Goal: Task Accomplishment & Management: Complete application form

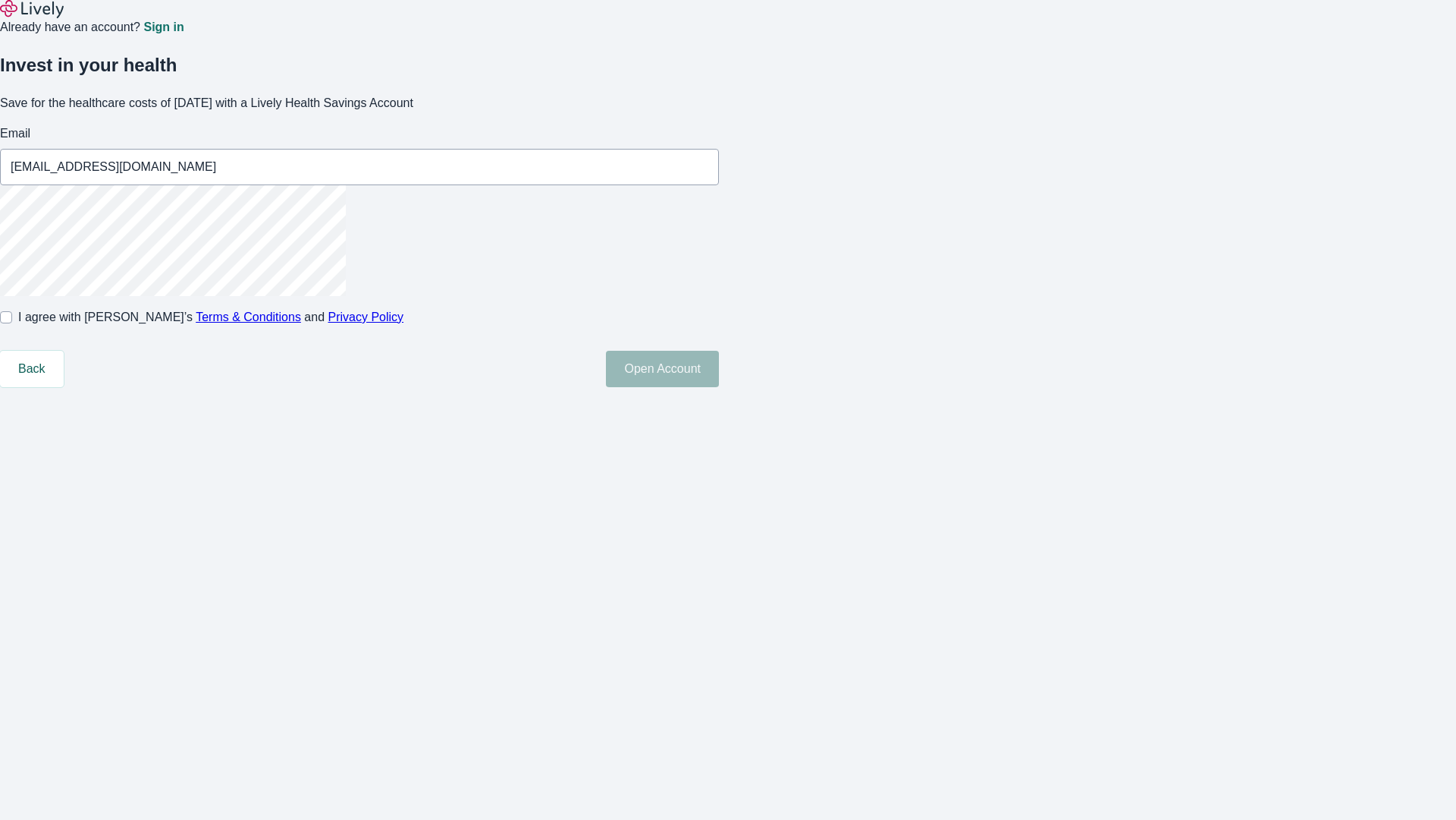
click at [12, 323] on input "I agree with Lively’s Terms & Conditions and Privacy Policy" at bounding box center [5, 317] width 12 height 12
checkbox input "true"
click at [719, 387] on button "Open Account" at bounding box center [663, 369] width 113 height 36
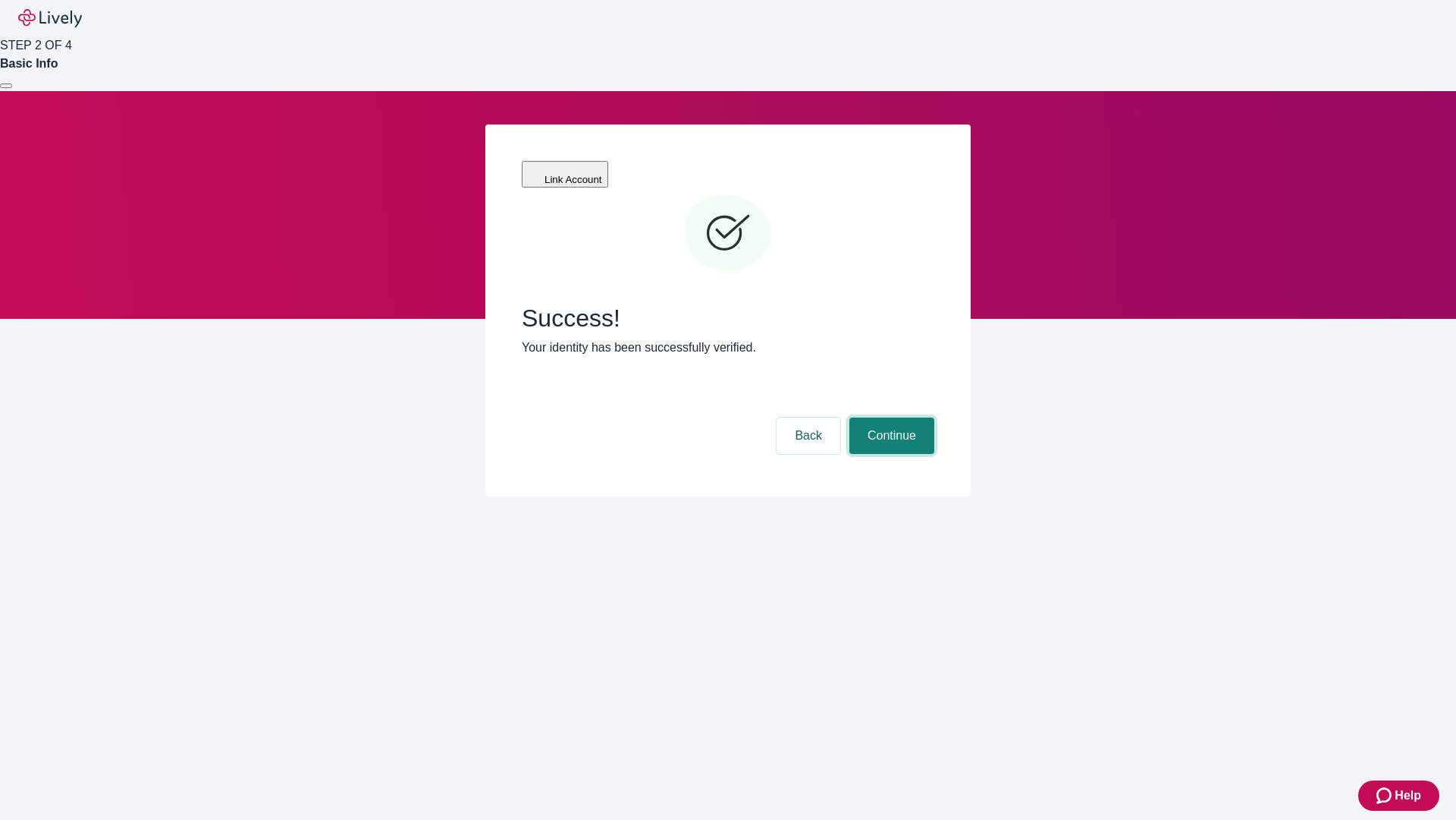
click at [890, 417] on button "Continue" at bounding box center [891, 436] width 85 height 36
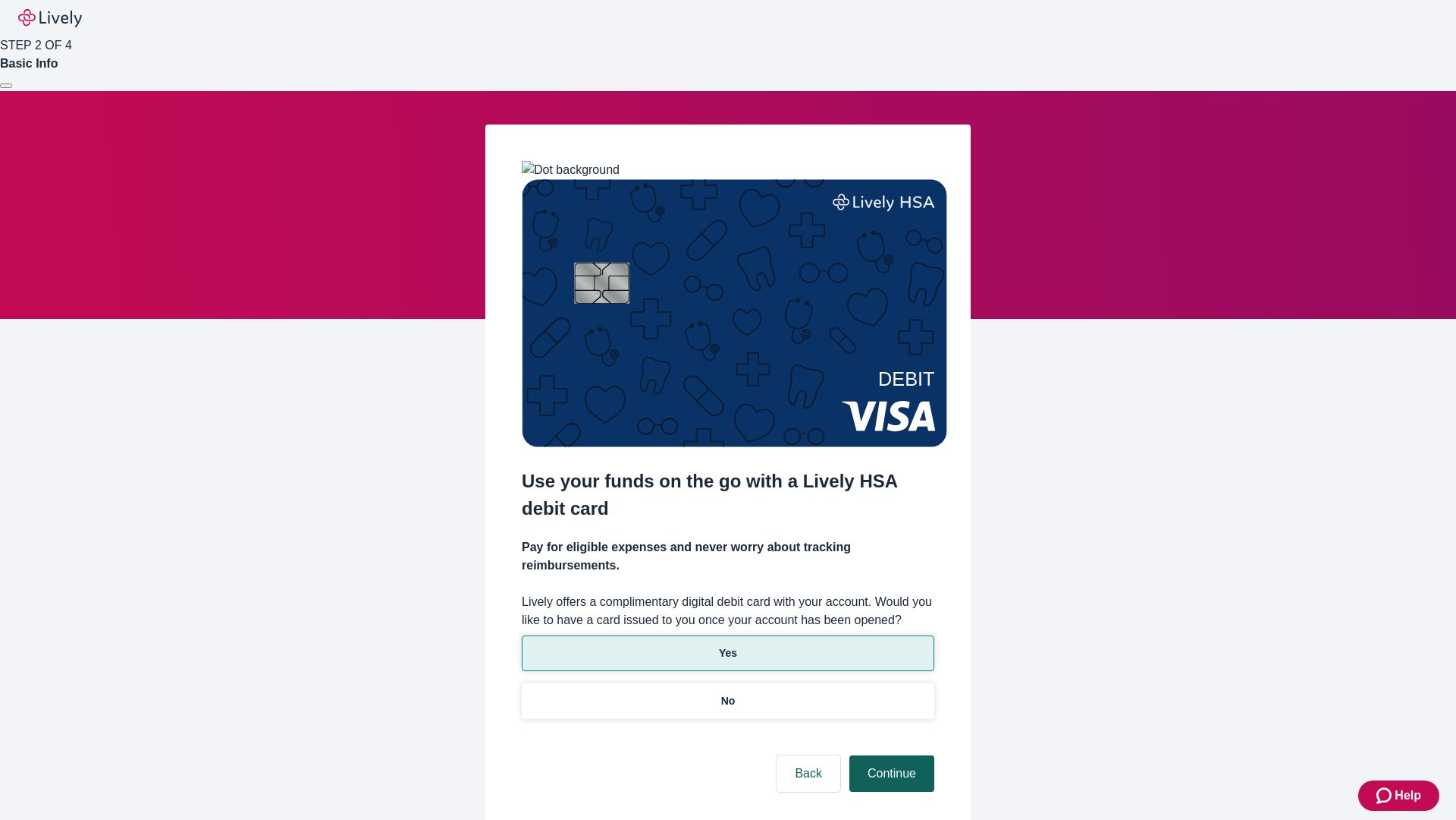
click at [728, 693] on p "No" at bounding box center [728, 701] width 15 height 15
click at [890, 755] on button "Continue" at bounding box center [891, 774] width 85 height 36
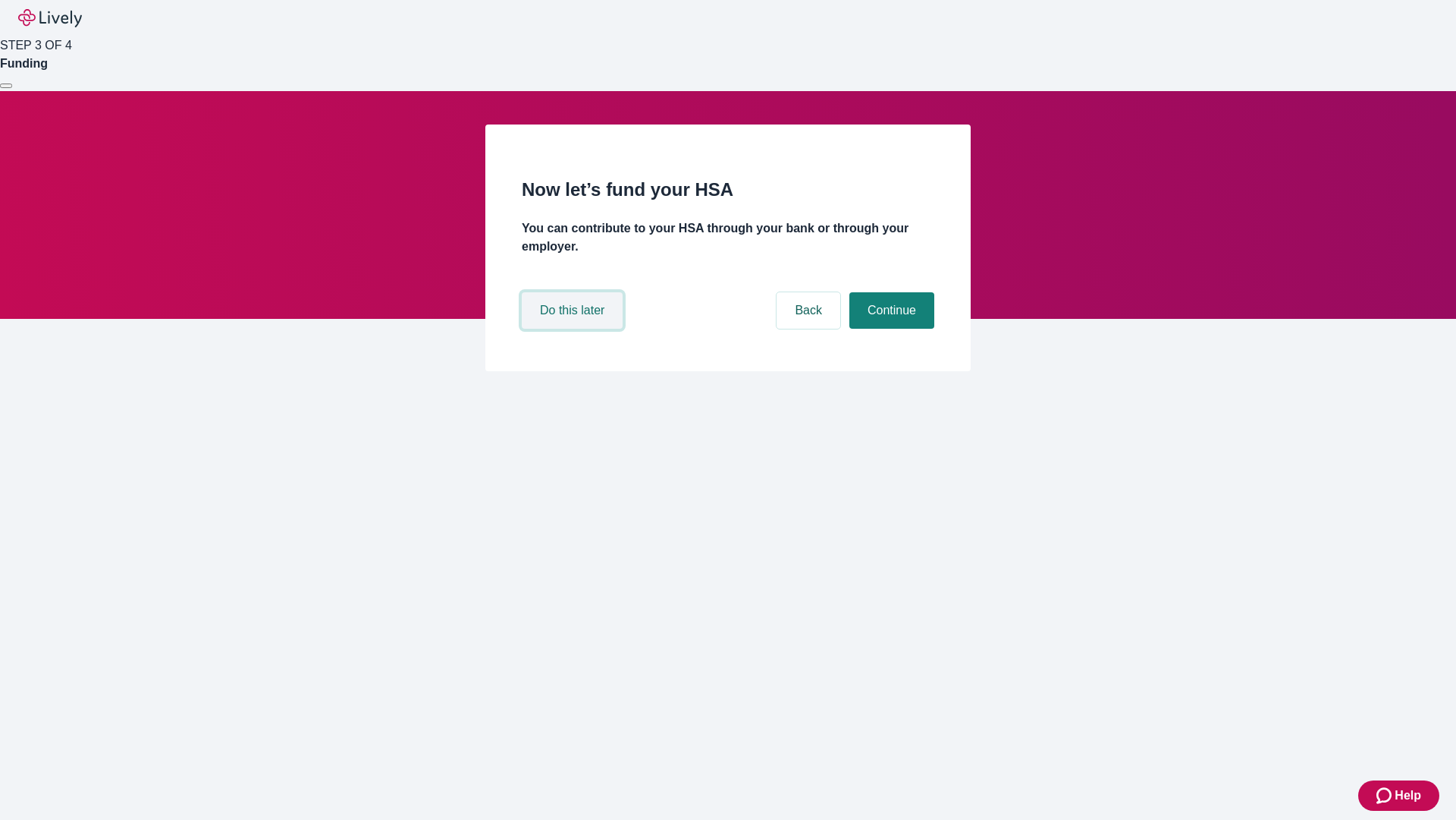
click at [575, 329] on button "Do this later" at bounding box center [572, 311] width 101 height 36
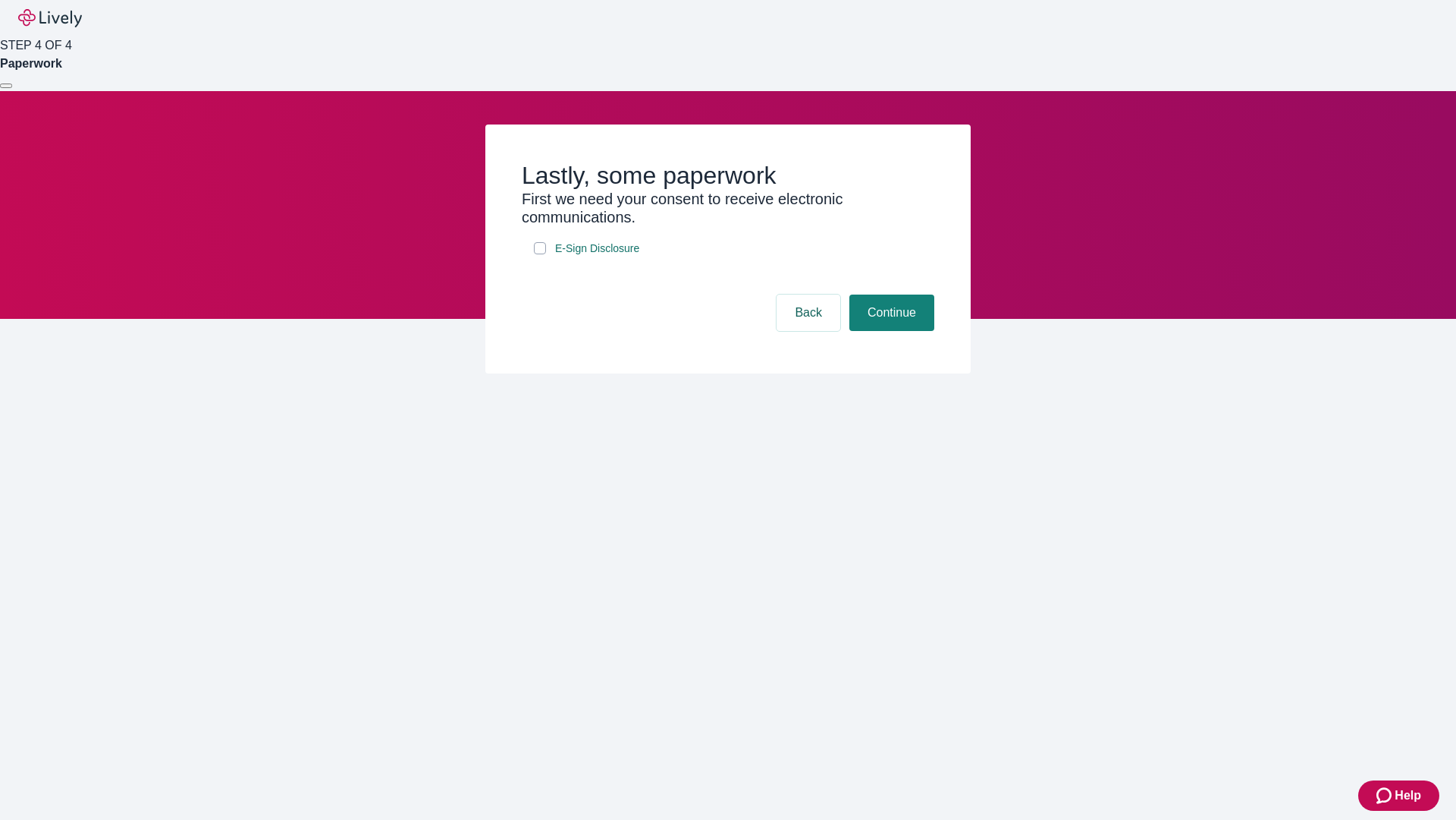
click at [540, 254] on input "E-Sign Disclosure" at bounding box center [539, 248] width 12 height 12
checkbox input "true"
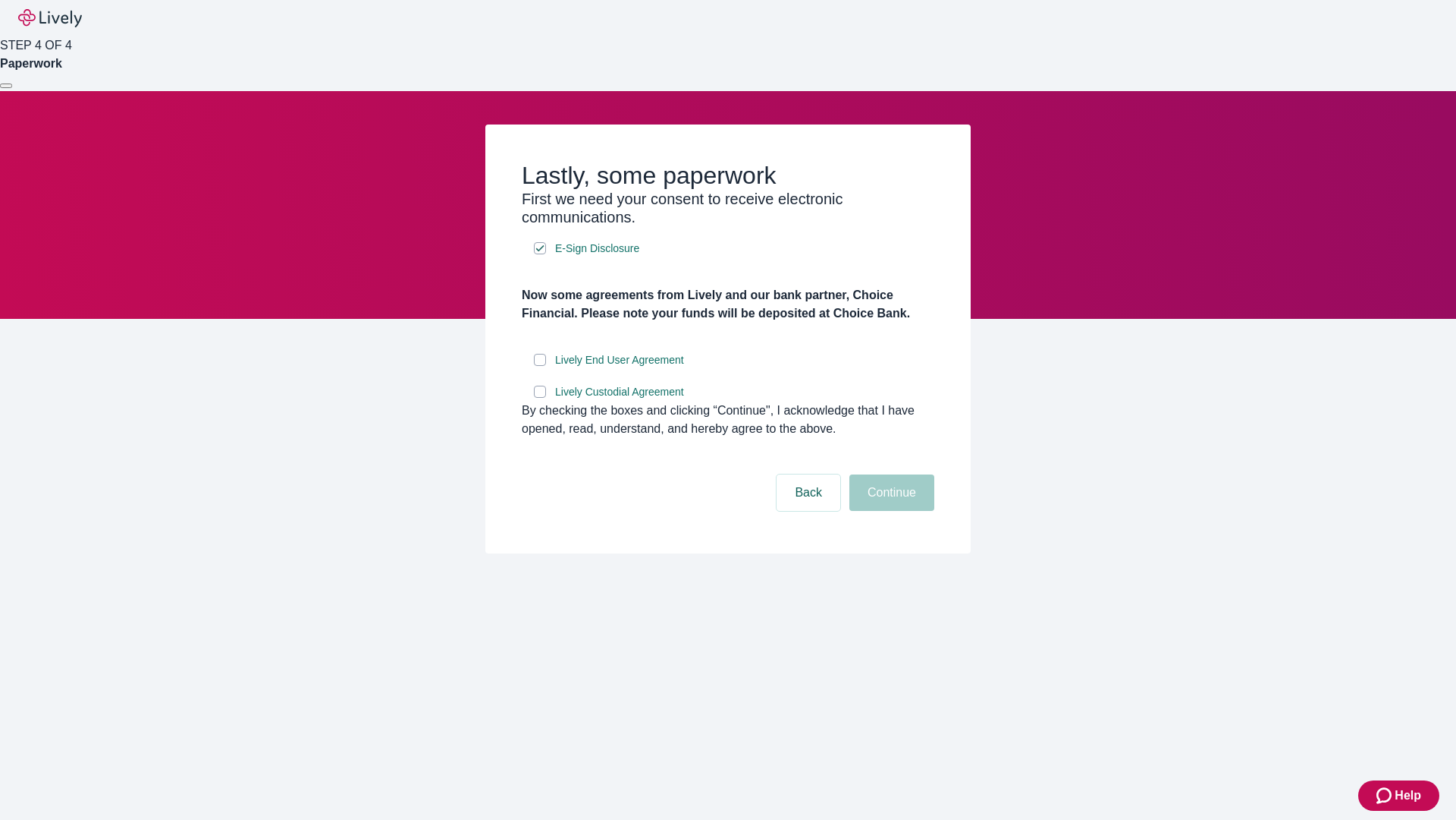
click at [540, 366] on input "Lively End User Agreement" at bounding box center [539, 359] width 12 height 12
checkbox input "true"
click at [540, 398] on input "Lively Custodial Agreement" at bounding box center [539, 391] width 12 height 12
checkbox input "true"
click at [890, 511] on button "Continue" at bounding box center [891, 493] width 85 height 36
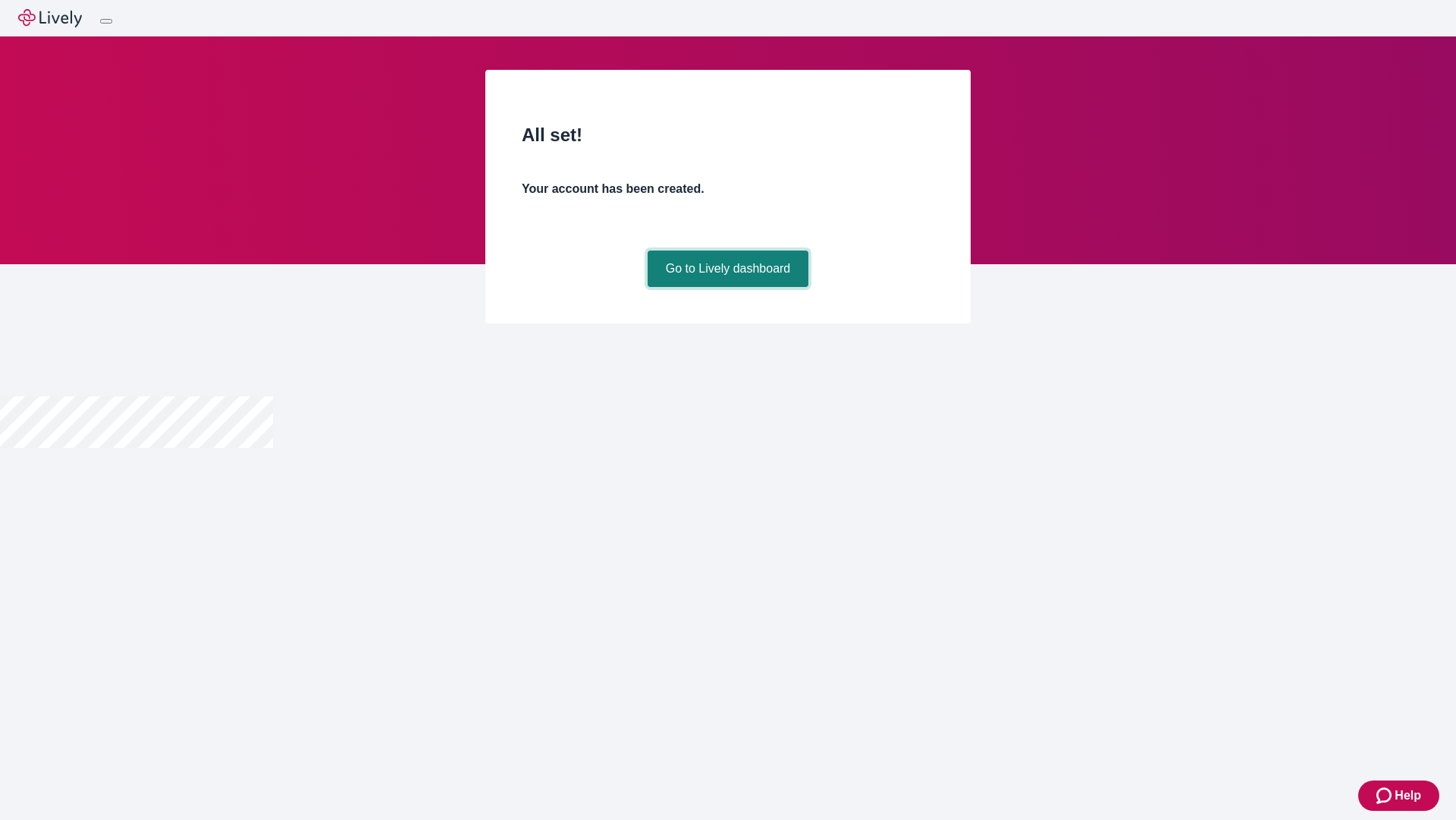
click at [728, 287] on link "Go to Lively dashboard" at bounding box center [728, 269] width 161 height 36
